Goal: Transaction & Acquisition: Purchase product/service

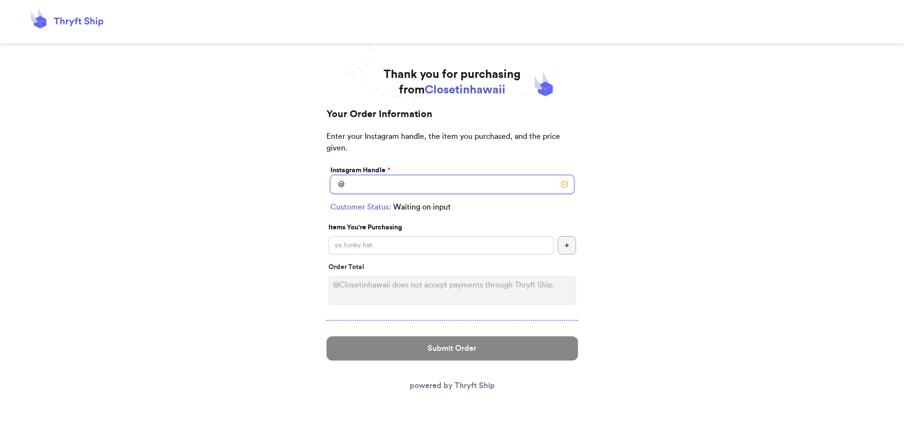
click at [431, 175] on input "Instagram Handle *" at bounding box center [453, 184] width 244 height 18
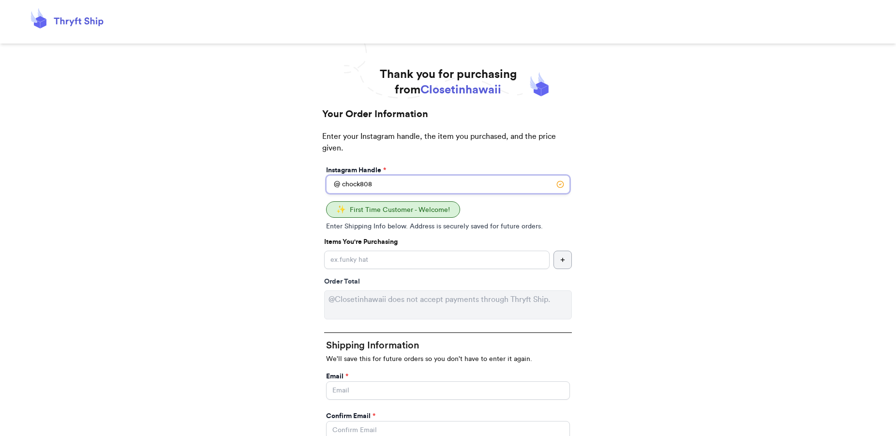
type input "chock808"
click at [408, 251] on input "Instagram Handle *" at bounding box center [437, 260] width 226 height 18
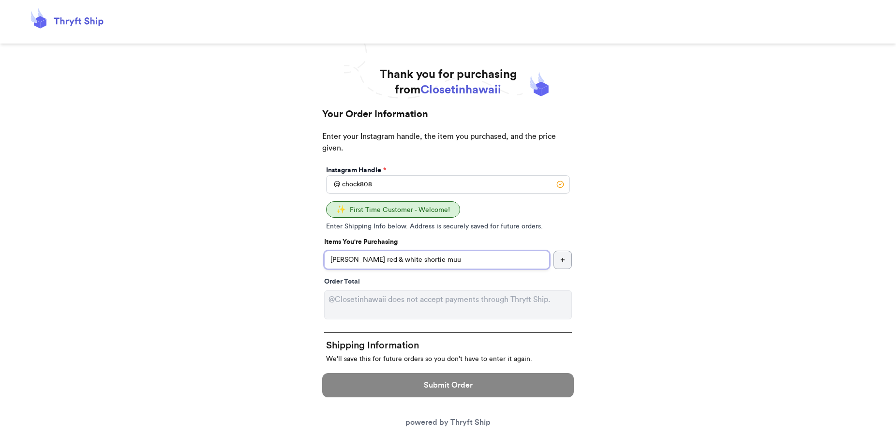
type input "[PERSON_NAME] red & white shortie muu"
click at [399, 381] on input "Instagram Handle *" at bounding box center [448, 390] width 244 height 18
type input "[EMAIL_ADDRESS][DOMAIN_NAME]"
type input "[PERSON_NAME]"
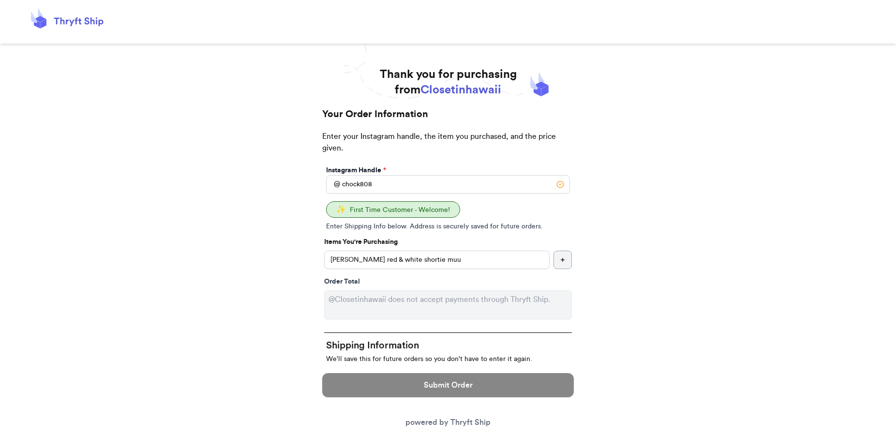
type input "Chock"
type input "1929 Kakela Dr"
select select "HI"
type input "[GEOGRAPHIC_DATA]"
type input "96822"
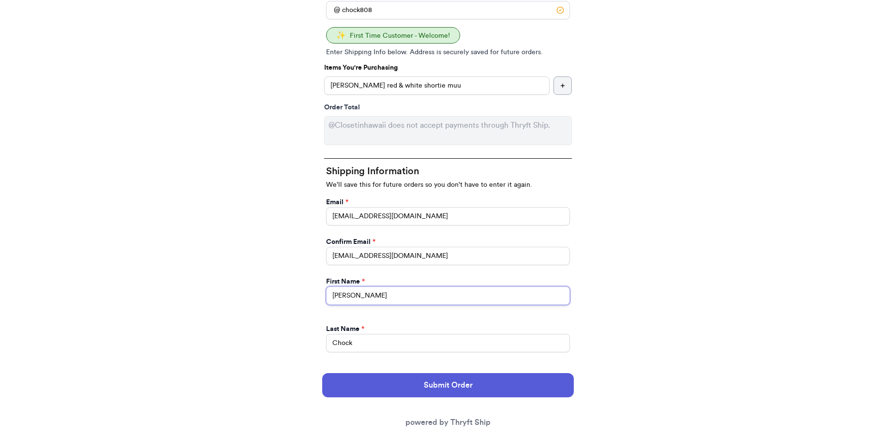
click at [354, 286] on input "[PERSON_NAME]" at bounding box center [448, 295] width 244 height 18
type input "[PERSON_NAME]"
click at [636, 245] on div "Thank you for purchasing from Closetinhawaii Your Order Information Enter your …" at bounding box center [448, 338] width 896 height 890
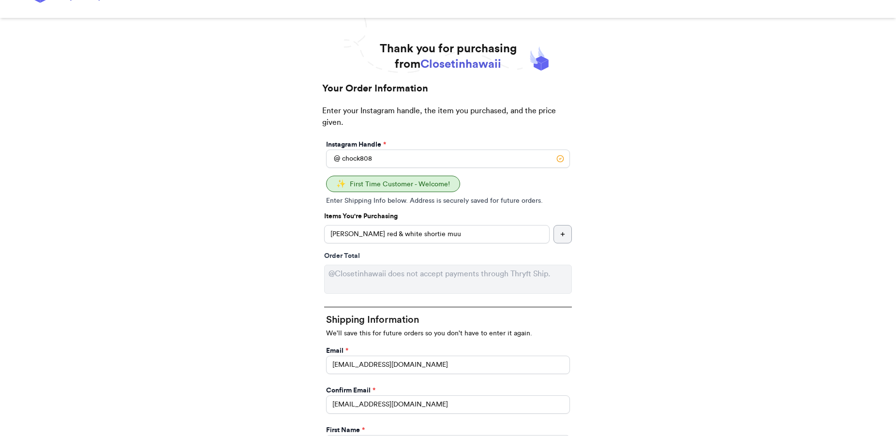
scroll to position [287, 0]
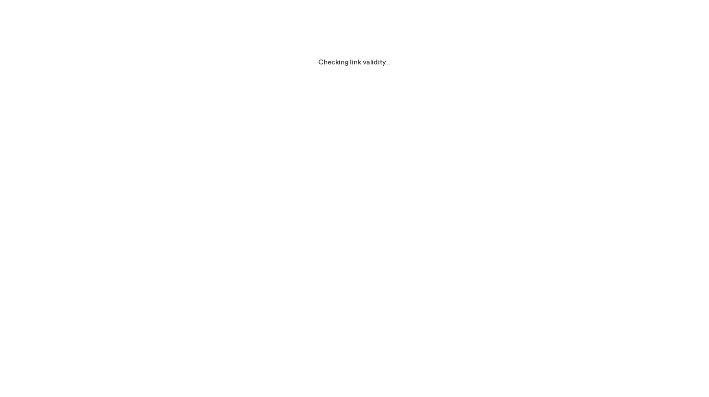
scroll to position [0, 0]
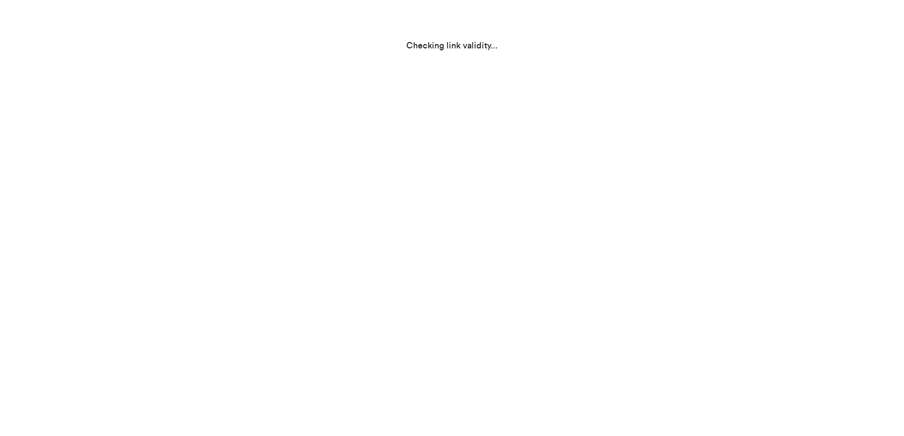
select select "HI"
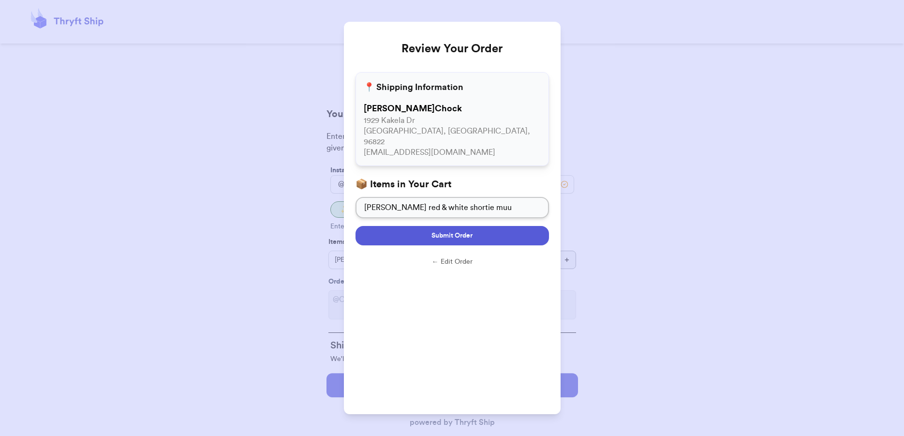
click at [475, 226] on button "Submit Order" at bounding box center [453, 235] width 194 height 19
